Goal: Navigation & Orientation: Find specific page/section

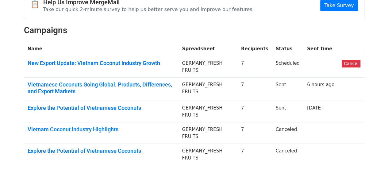
scroll to position [72, 0]
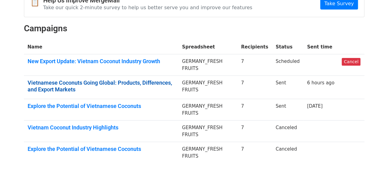
click at [137, 83] on link "Vietnamese Coconuts Going Global: Products, Differences, and Export Markets" at bounding box center [101, 86] width 147 height 13
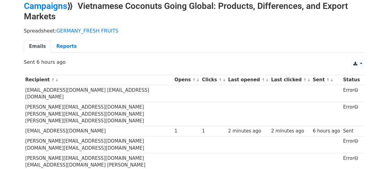
scroll to position [28, 0]
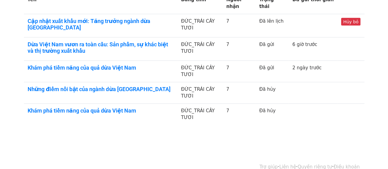
scroll to position [132, 0]
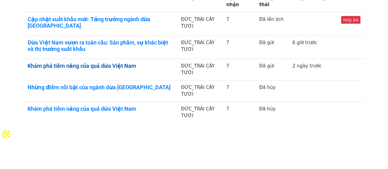
click at [114, 63] on font "Khám phá tiềm năng của quả dừa Việt Nam" at bounding box center [82, 66] width 109 height 6
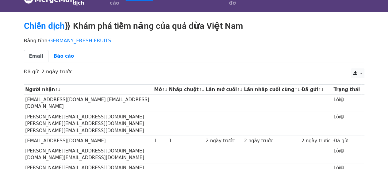
scroll to position [13, 0]
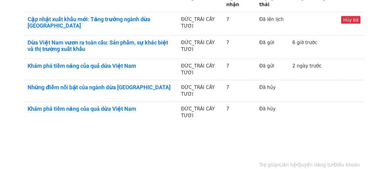
scroll to position [107, 0]
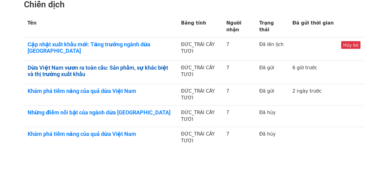
click at [138, 64] on font "Dừa Việt Nam vươn ra toàn cầu: Sản phẩm, sự khác biệt và thị trường xuất khẩu" at bounding box center [98, 70] width 141 height 13
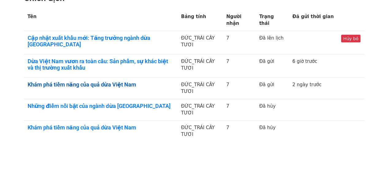
scroll to position [107, 0]
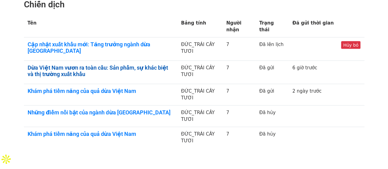
click at [139, 64] on font "Dừa Việt Nam vươn ra toàn cầu: Sản phẩm, sự khác biệt và thị trường xuất khẩu" at bounding box center [98, 70] width 141 height 13
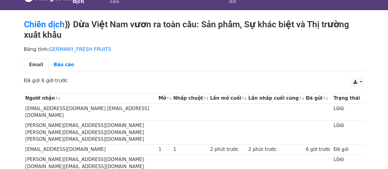
scroll to position [14, 0]
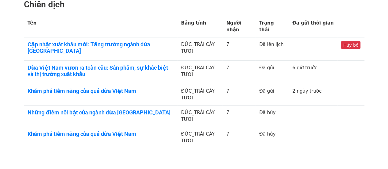
scroll to position [62, 0]
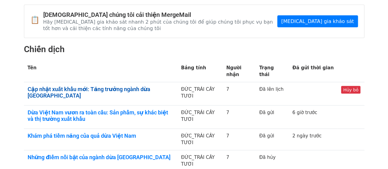
click at [135, 86] on font "Cập nhật xuất khẩu mới: Tăng trưởng ngành dừa Việt Nam" at bounding box center [89, 92] width 123 height 13
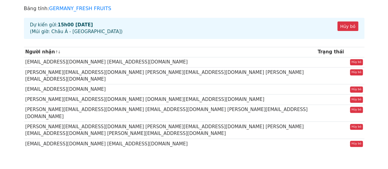
scroll to position [45, 0]
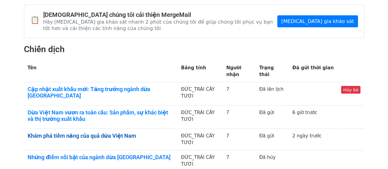
click at [126, 133] on font "Khám phá tiềm năng của quả dừa Việt Nam" at bounding box center [82, 136] width 109 height 6
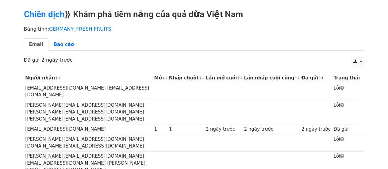
scroll to position [25, 0]
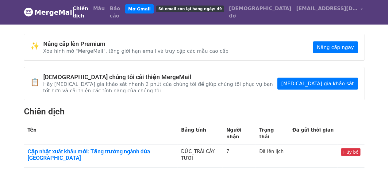
click at [222, 10] on font "Số email còn lại hàng ngày: 49" at bounding box center [190, 9] width 64 height 4
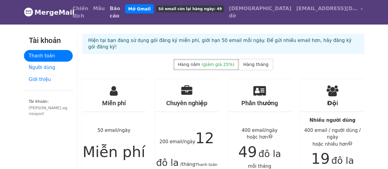
click at [120, 8] on font "Báo cáo" at bounding box center [115, 12] width 10 height 13
click at [88, 11] on font "Chiến dịch" at bounding box center [81, 12] width 16 height 13
